Goal: Navigation & Orientation: Understand site structure

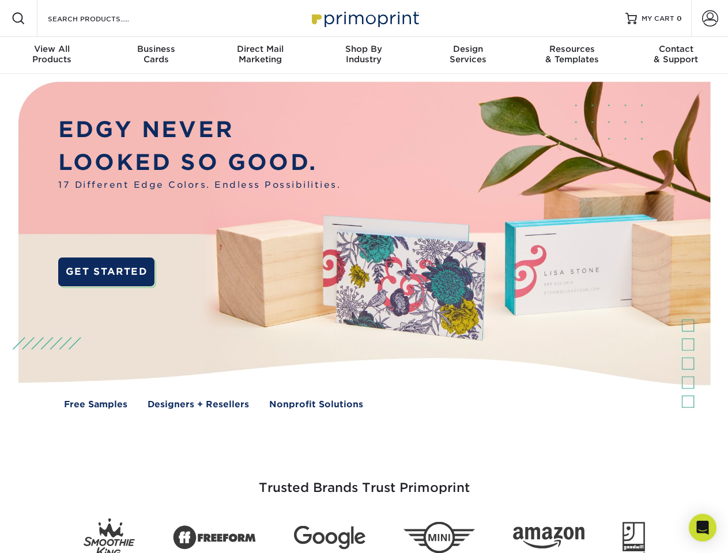
click at [364, 277] on img at bounding box center [363, 254] width 720 height 360
click at [18, 18] on span at bounding box center [19, 19] width 14 height 14
click at [709, 18] on span at bounding box center [710, 18] width 16 height 16
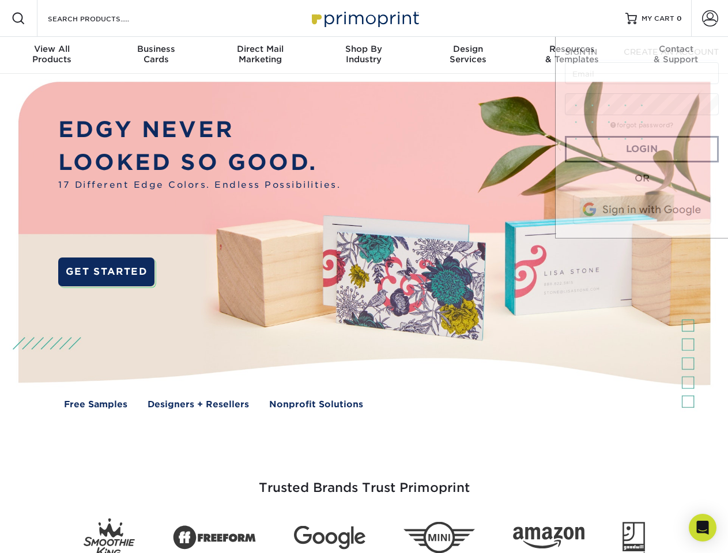
click at [52, 55] on div "View All Products" at bounding box center [52, 54] width 104 height 21
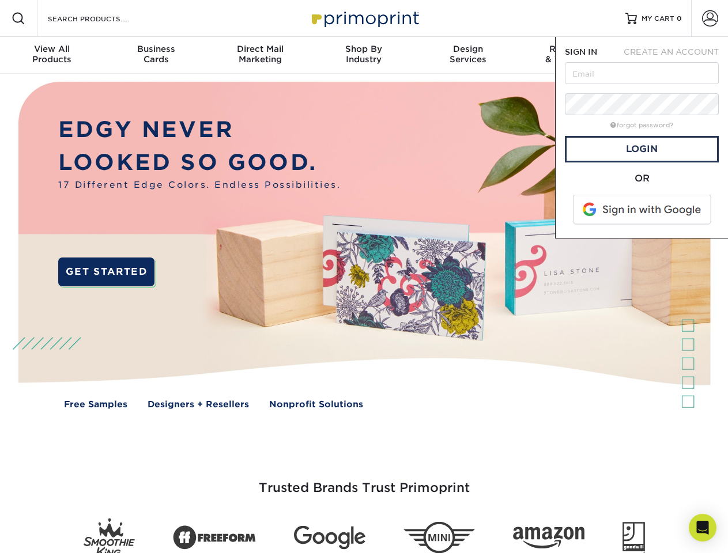
click at [156, 55] on div "Business Cards" at bounding box center [156, 54] width 104 height 21
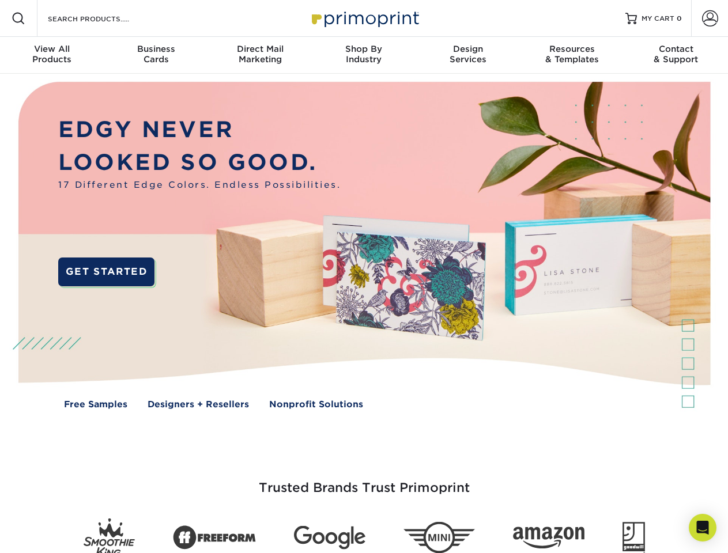
click at [260, 55] on div "Direct Mail Marketing" at bounding box center [260, 54] width 104 height 21
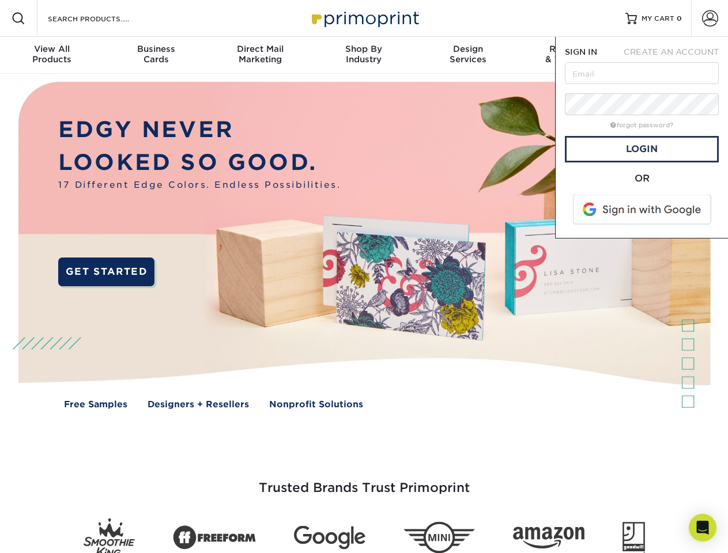
click at [364, 55] on div "Shop By Industry" at bounding box center [364, 54] width 104 height 21
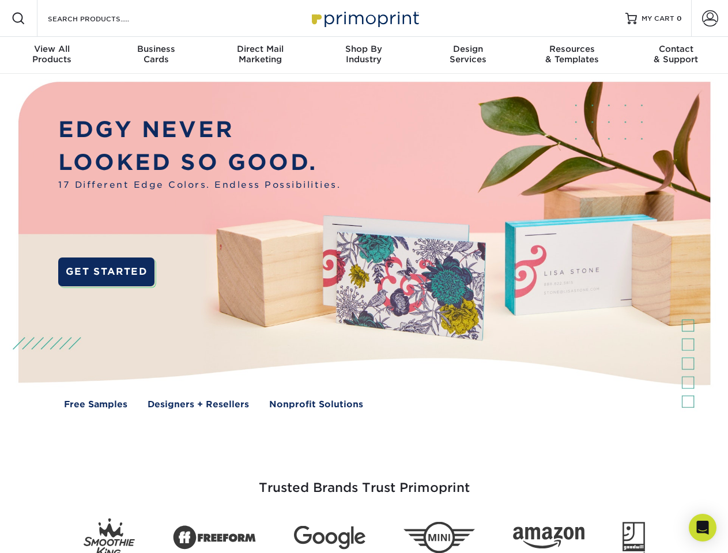
click at [468, 55] on div "Design Services" at bounding box center [468, 54] width 104 height 21
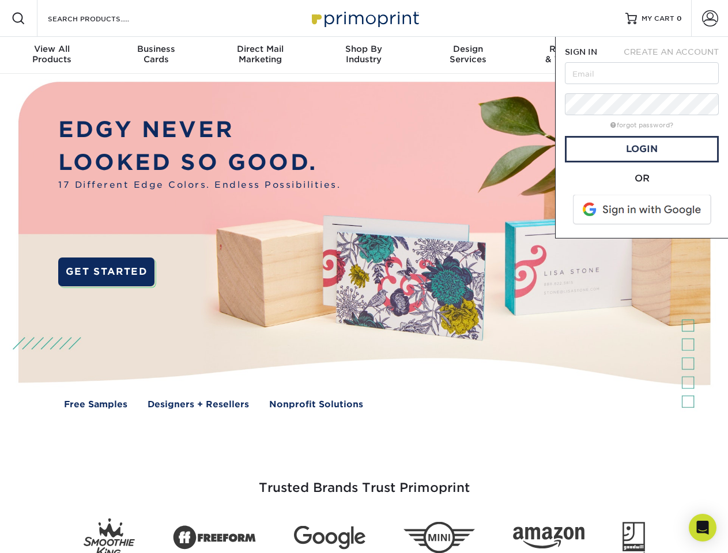
click at [571, 55] on span "SIGN IN" at bounding box center [581, 51] width 32 height 9
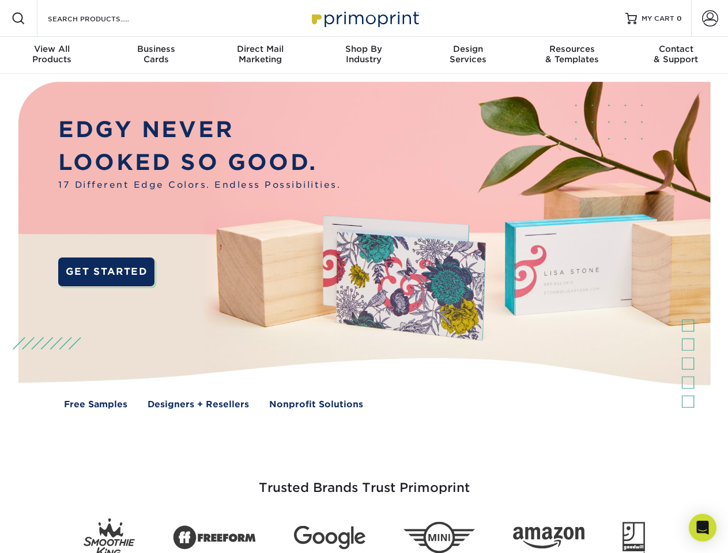
click at [676, 55] on div "Contact & Support" at bounding box center [676, 54] width 104 height 21
